Goal: Task Accomplishment & Management: Manage account settings

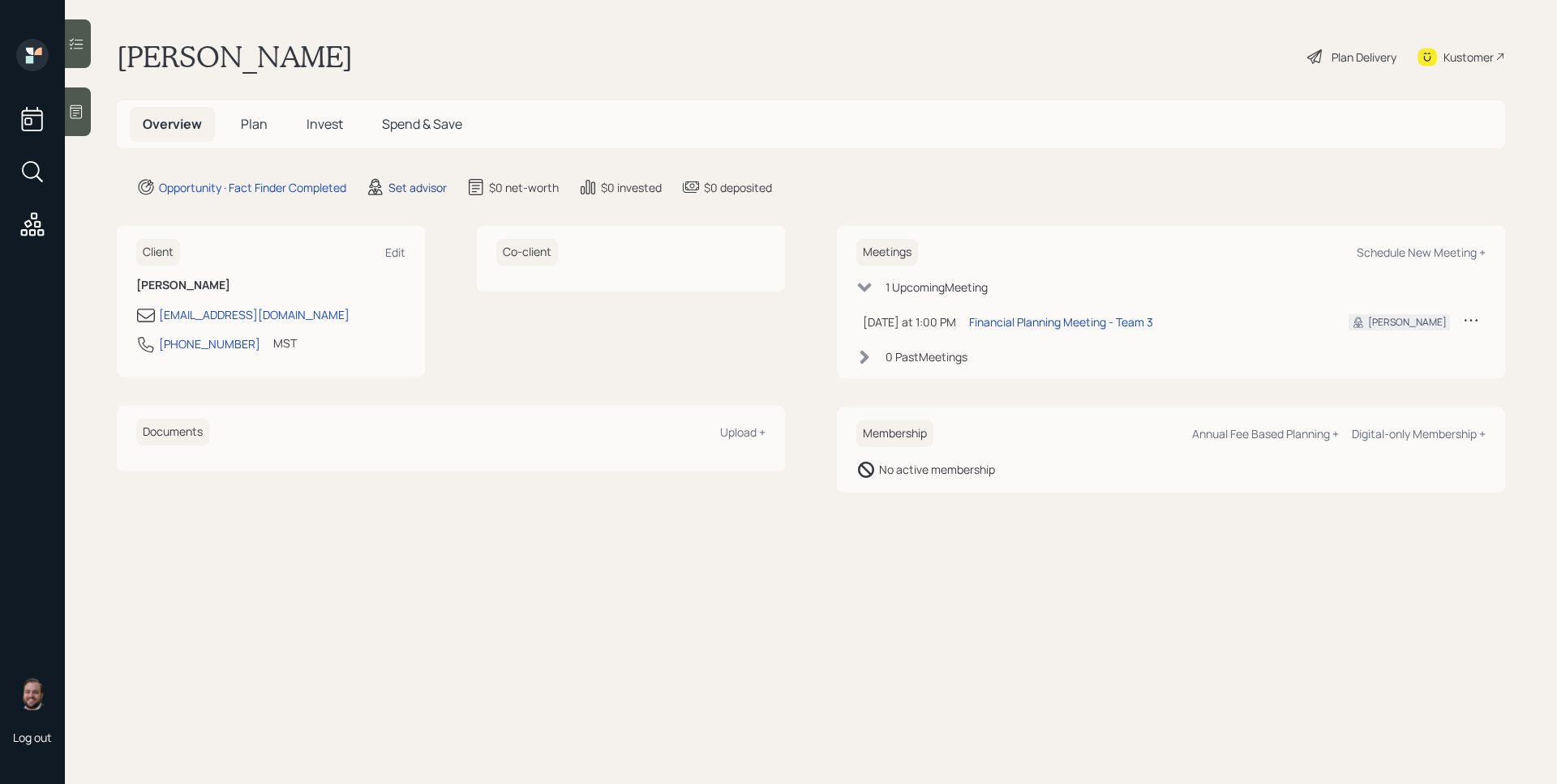
click at [394, 187] on div "Set advisor" at bounding box center [417, 187] width 58 height 17
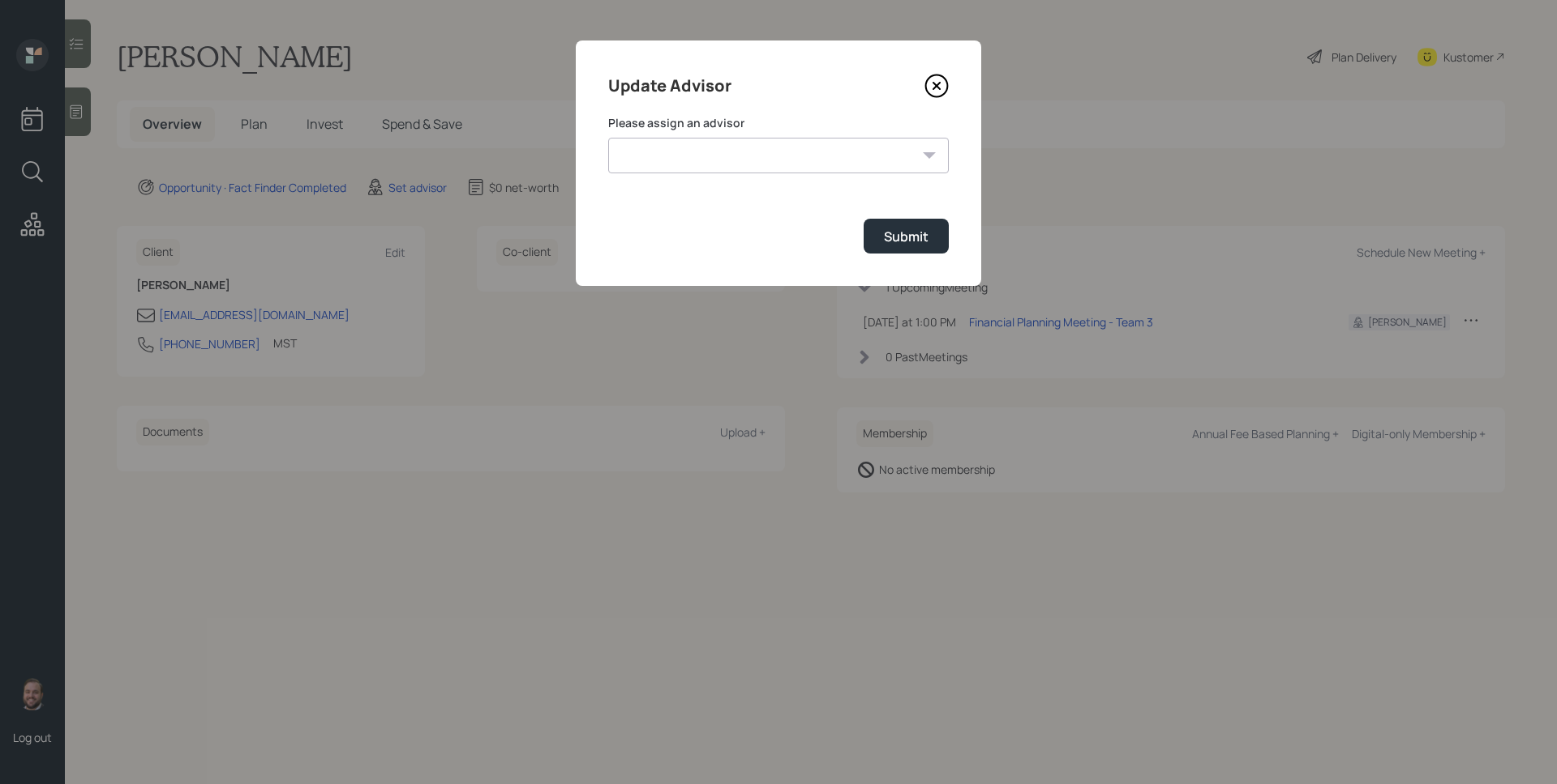
click at [708, 149] on select "[PERSON_NAME] [PERSON_NAME] End [PERSON_NAME] [PERSON_NAME] [PERSON_NAME] [PERS…" at bounding box center [778, 155] width 340 height 36
select select "d946c976-65aa-4529-ac9d-02c4f1114fc0"
click at [608, 137] on select "[PERSON_NAME] [PERSON_NAME] End [PERSON_NAME] [PERSON_NAME] [PERSON_NAME] [PERS…" at bounding box center [778, 155] width 340 height 36
drag, startPoint x: 886, startPoint y: 249, endPoint x: 861, endPoint y: 245, distance: 25.3
click at [886, 249] on button "Submit" at bounding box center [906, 235] width 85 height 35
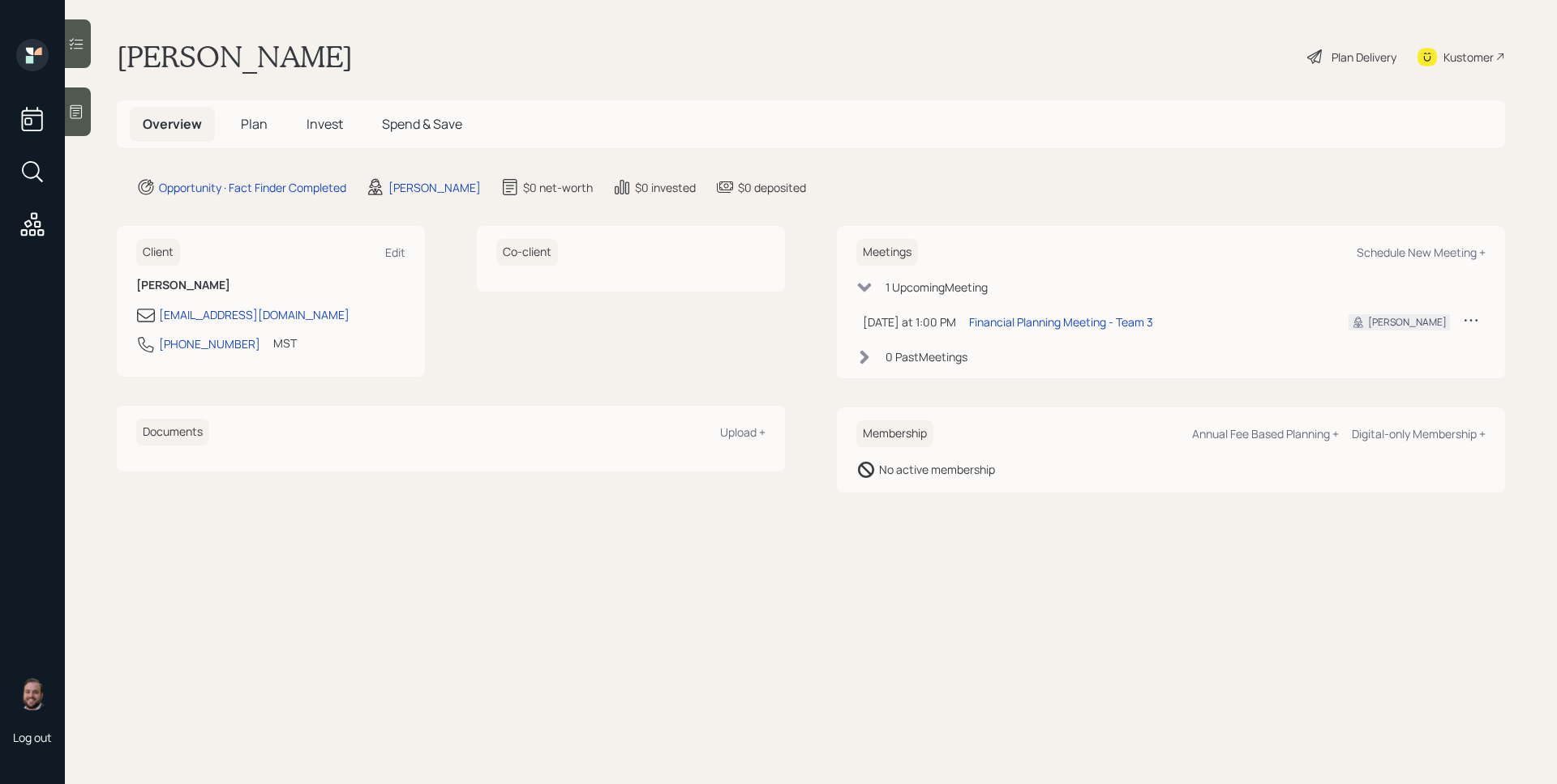
click at [87, 98] on div at bounding box center [78, 112] width 26 height 48
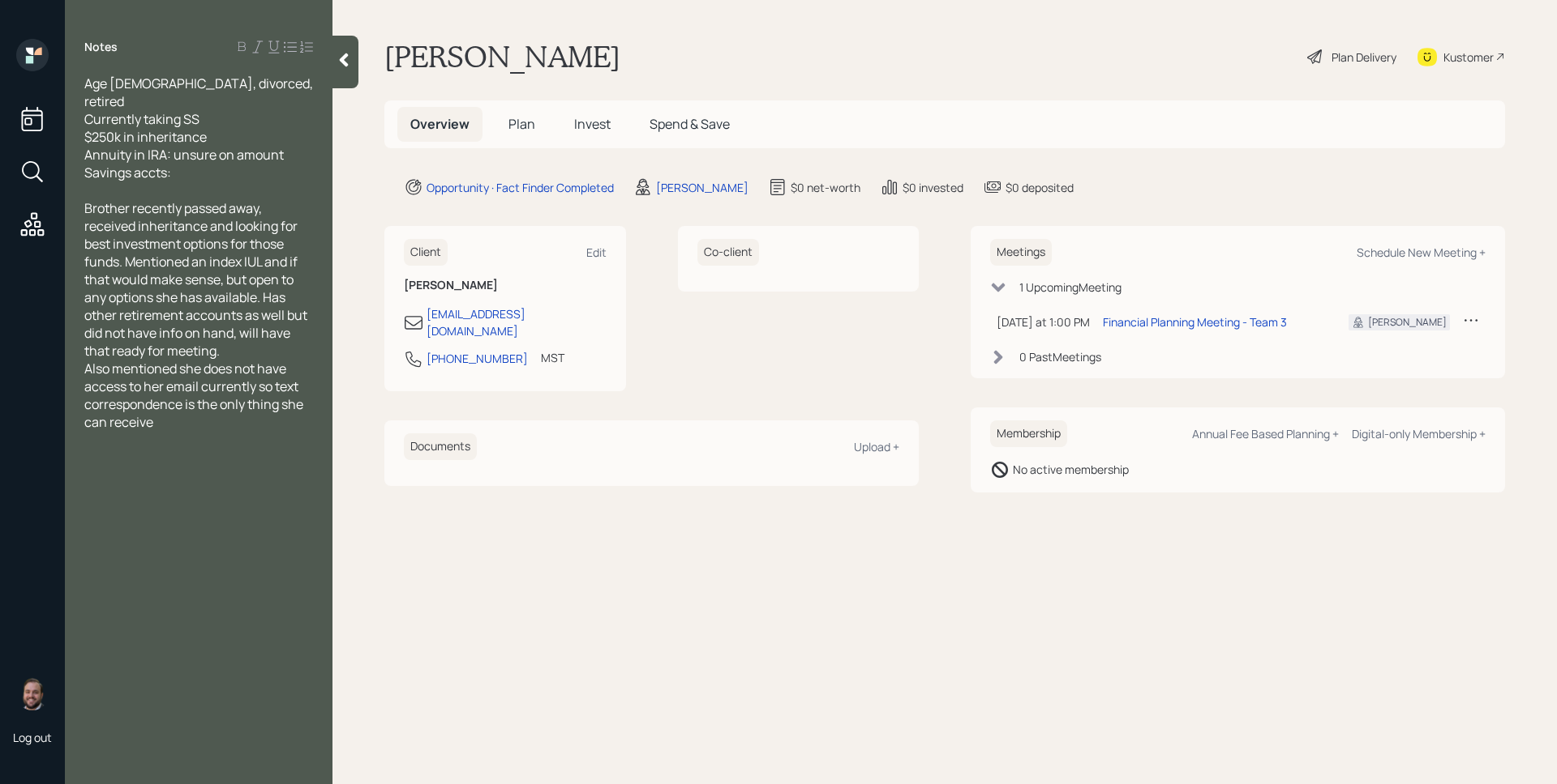
click at [527, 124] on span "Plan" at bounding box center [521, 124] width 27 height 18
